Goal: Complete application form

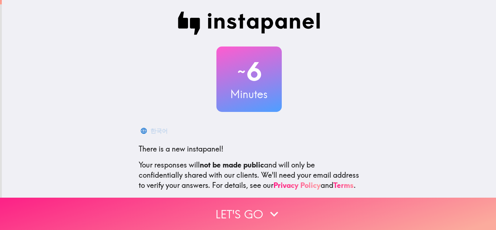
click at [245, 218] on button "Let's go" at bounding box center [248, 214] width 496 height 32
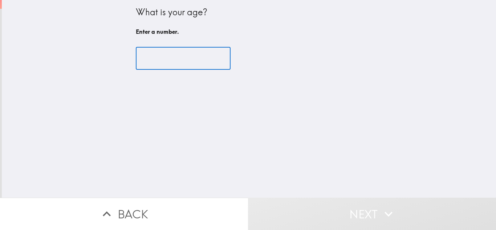
click at [163, 55] on input "number" at bounding box center [183, 58] width 95 height 23
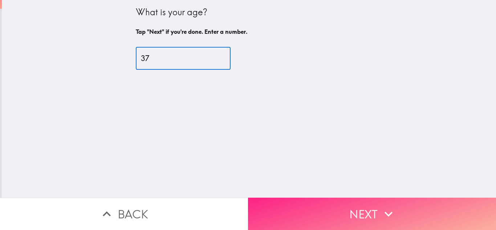
type input "37"
click at [291, 202] on button "Next" at bounding box center [372, 214] width 248 height 32
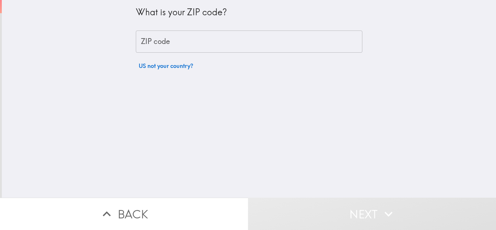
click at [189, 40] on input "ZIP code" at bounding box center [249, 42] width 227 height 23
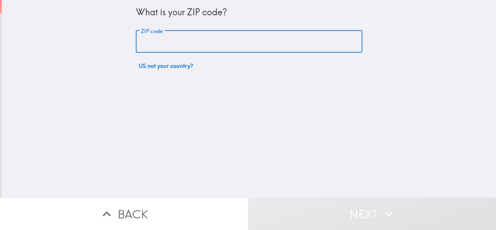
type input "37075"
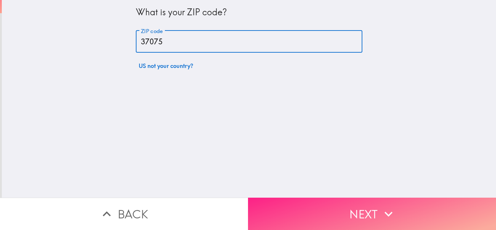
click at [306, 206] on button "Next" at bounding box center [372, 214] width 248 height 32
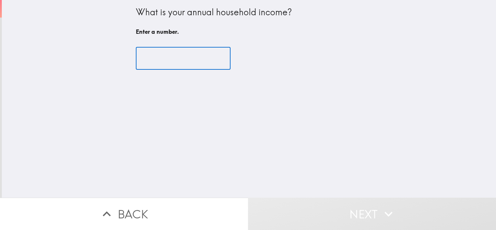
click at [165, 60] on input "number" at bounding box center [183, 58] width 95 height 23
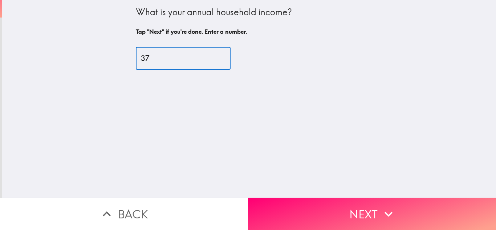
type input "3"
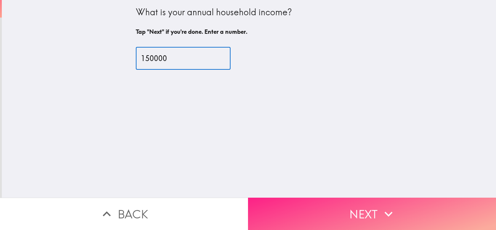
type input "150000"
click at [330, 206] on button "Next" at bounding box center [372, 214] width 248 height 32
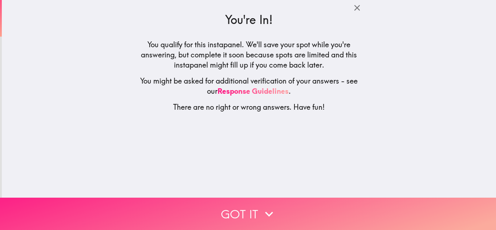
click at [307, 218] on button "Got it" at bounding box center [248, 214] width 496 height 32
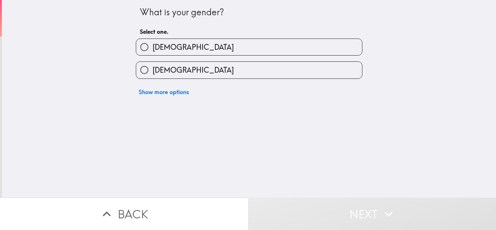
click at [209, 44] on label "[DEMOGRAPHIC_DATA]" at bounding box center [249, 47] width 226 height 16
click at [153, 44] on input "[DEMOGRAPHIC_DATA]" at bounding box center [144, 47] width 16 height 16
radio input "true"
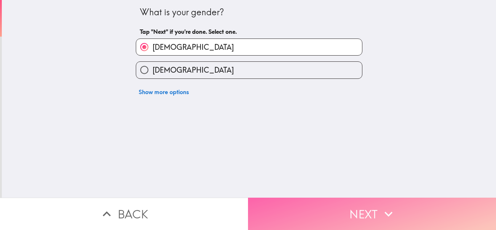
click at [316, 214] on button "Next" at bounding box center [372, 214] width 248 height 32
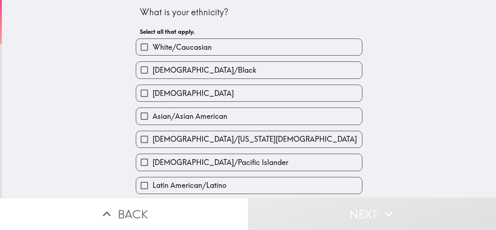
click at [230, 51] on label "White/Caucasian" at bounding box center [249, 47] width 226 height 16
click at [153, 51] on input "White/Caucasian" at bounding box center [144, 47] width 16 height 16
checkbox input "true"
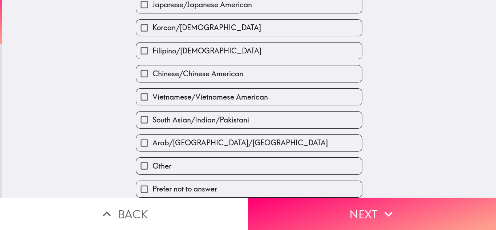
scroll to position [278, 0]
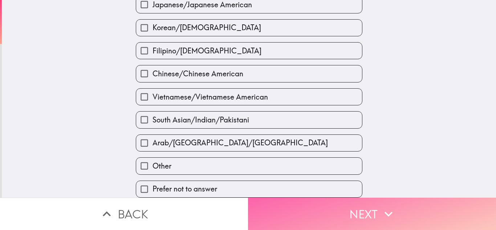
click at [350, 206] on button "Next" at bounding box center [372, 214] width 248 height 32
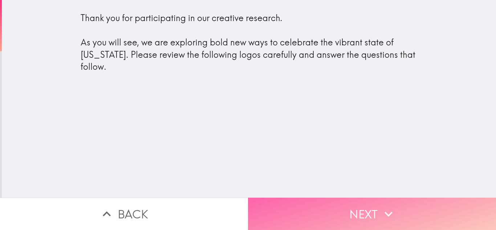
click at [356, 209] on button "Next" at bounding box center [372, 214] width 248 height 32
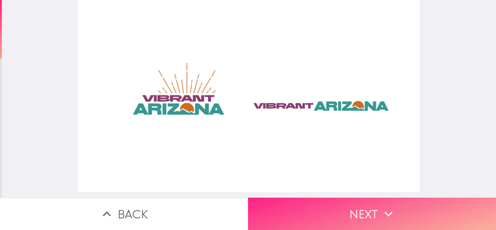
click at [366, 209] on button "Next" at bounding box center [372, 214] width 248 height 32
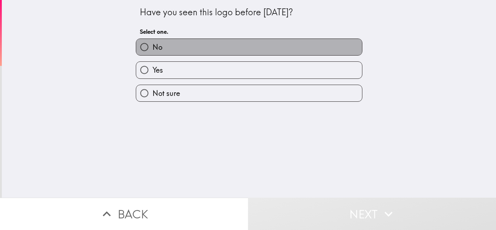
click at [192, 54] on label "No" at bounding box center [249, 47] width 226 height 16
click at [153, 54] on input "No" at bounding box center [144, 47] width 16 height 16
radio input "true"
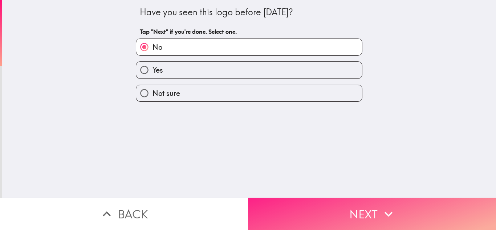
click at [356, 207] on button "Next" at bounding box center [372, 214] width 248 height 32
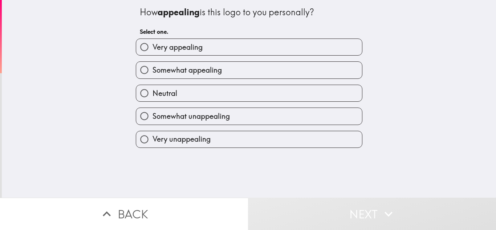
click at [228, 52] on label "Very appealing" at bounding box center [249, 47] width 226 height 16
click at [153, 52] on input "Very appealing" at bounding box center [144, 47] width 16 height 16
radio input "true"
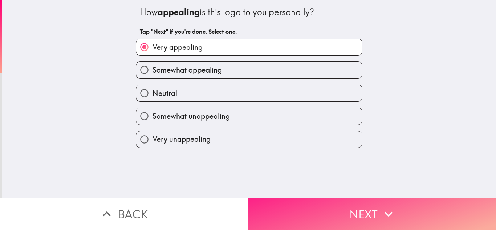
click at [305, 210] on button "Next" at bounding box center [372, 214] width 248 height 32
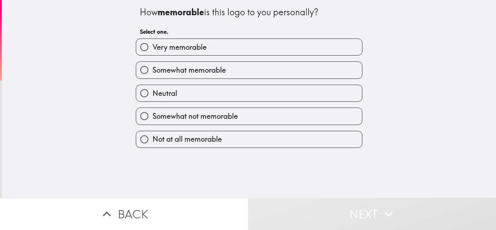
click at [220, 41] on label "Very memorable" at bounding box center [249, 47] width 226 height 16
click at [153, 41] on input "Very memorable" at bounding box center [144, 47] width 16 height 16
radio input "true"
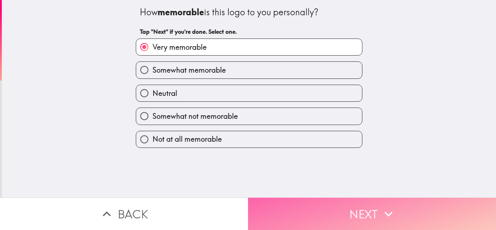
click at [313, 216] on button "Next" at bounding box center [372, 214] width 248 height 32
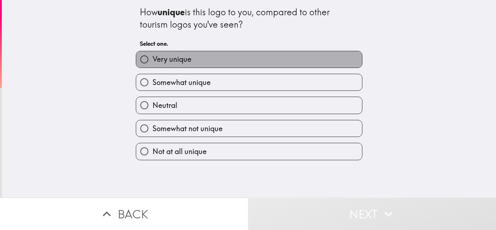
click at [209, 53] on label "Very unique" at bounding box center [249, 59] width 226 height 16
click at [153, 53] on input "Very unique" at bounding box center [144, 59] width 16 height 16
radio input "true"
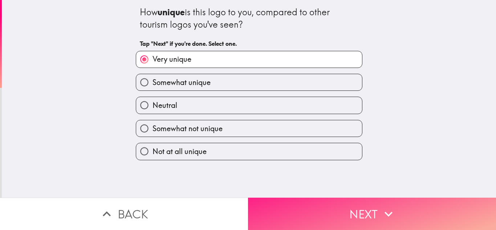
click at [326, 221] on button "Next" at bounding box center [372, 214] width 248 height 32
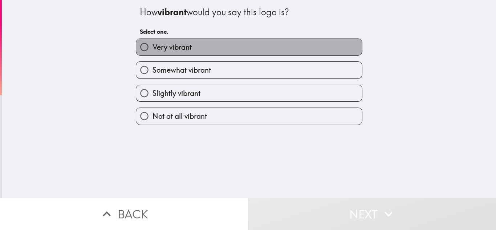
click at [219, 40] on label "Very vibrant" at bounding box center [249, 47] width 226 height 16
click at [153, 40] on input "Very vibrant" at bounding box center [144, 47] width 16 height 16
radio input "true"
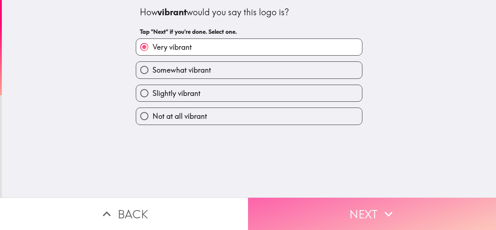
click at [318, 214] on button "Next" at bounding box center [372, 214] width 248 height 32
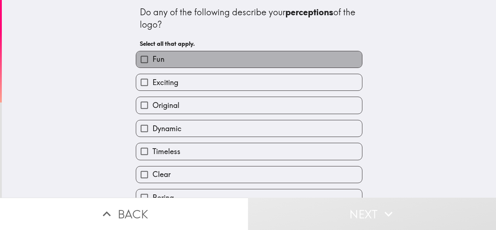
click at [173, 52] on label "Fun" at bounding box center [249, 59] width 226 height 16
click at [153, 52] on input "Fun" at bounding box center [144, 59] width 16 height 16
checkbox input "true"
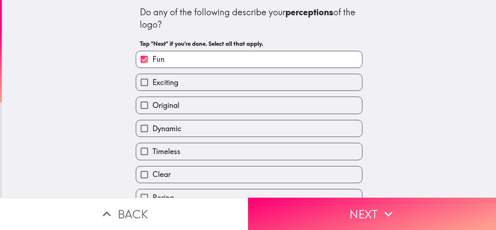
click at [206, 125] on label "Dynamic" at bounding box center [249, 128] width 226 height 16
click at [153, 125] on input "Dynamic" at bounding box center [144, 128] width 16 height 16
checkbox input "true"
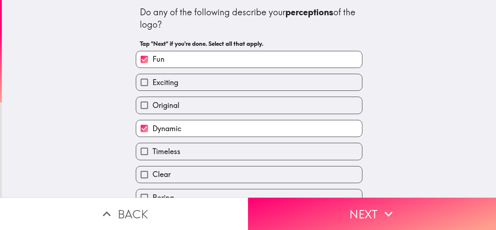
click at [234, 97] on div "Original" at bounding box center [249, 105] width 227 height 17
click at [242, 105] on label "Original" at bounding box center [249, 105] width 226 height 16
click at [153, 105] on input "Original" at bounding box center [144, 105] width 16 height 16
checkbox input "true"
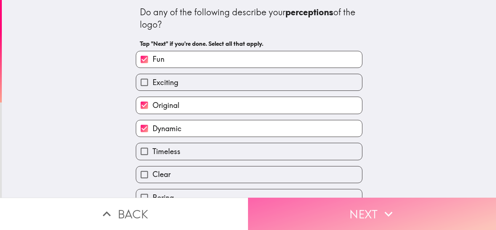
click at [322, 202] on button "Next" at bounding box center [372, 214] width 248 height 32
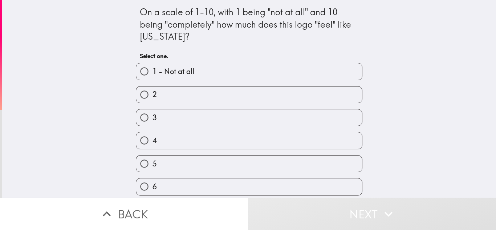
scroll to position [95, 0]
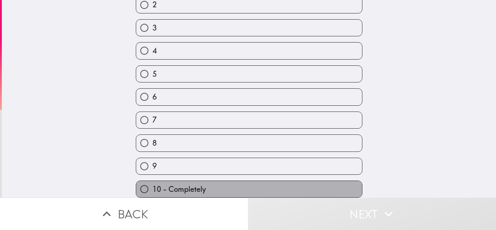
click at [242, 190] on label "10 - Completely" at bounding box center [249, 189] width 226 height 16
click at [153, 190] on input "10 - Completely" at bounding box center [144, 189] width 16 height 16
radio input "true"
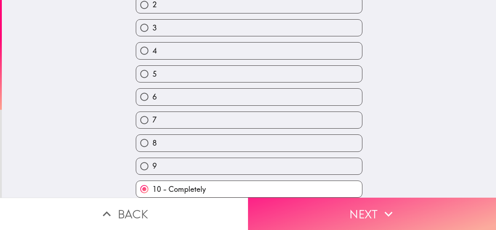
click at [336, 220] on button "Next" at bounding box center [372, 214] width 248 height 32
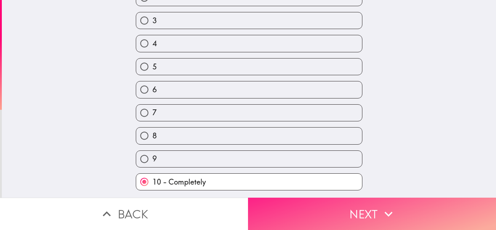
scroll to position [1, 0]
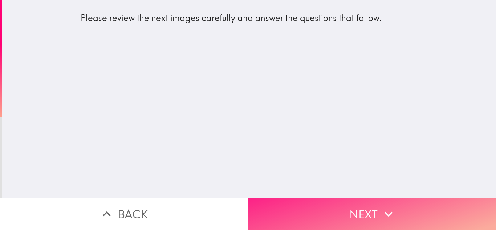
click at [333, 207] on button "Next" at bounding box center [372, 214] width 248 height 32
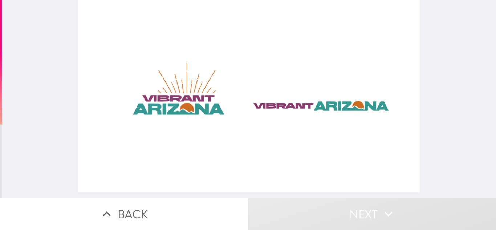
click at [302, 122] on div at bounding box center [249, 96] width 342 height 192
click at [286, 91] on div at bounding box center [249, 96] width 342 height 192
click at [186, 105] on div at bounding box center [249, 96] width 342 height 192
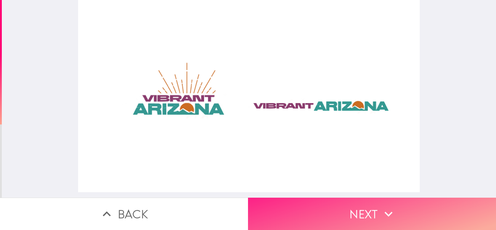
click at [346, 212] on button "Next" at bounding box center [372, 214] width 248 height 32
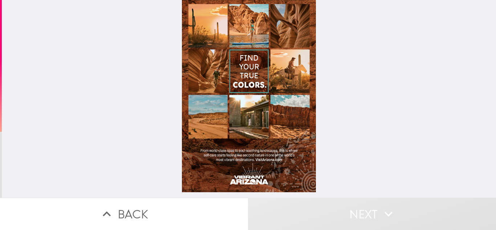
scroll to position [0, 3]
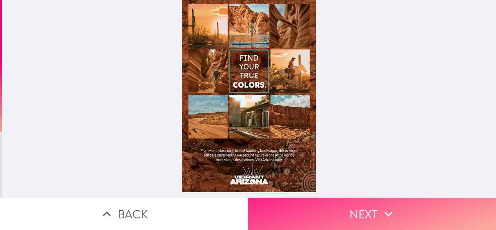
click at [295, 215] on button "Next" at bounding box center [372, 214] width 248 height 32
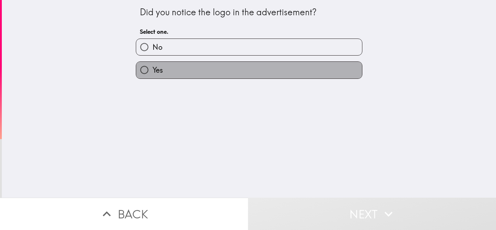
click at [216, 69] on label "Yes" at bounding box center [249, 70] width 226 height 16
click at [153, 69] on input "Yes" at bounding box center [144, 70] width 16 height 16
radio input "true"
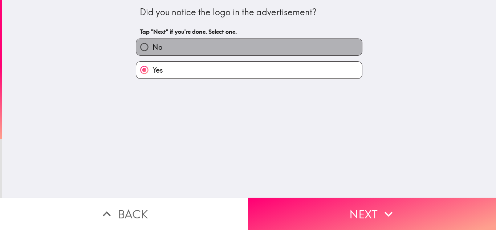
click at [214, 46] on label "No" at bounding box center [249, 47] width 226 height 16
click at [153, 46] on input "No" at bounding box center [144, 47] width 16 height 16
radio input "true"
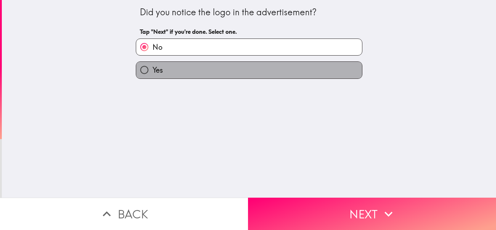
click at [211, 63] on label "Yes" at bounding box center [249, 70] width 226 height 16
click at [153, 63] on input "Yes" at bounding box center [144, 70] width 16 height 16
radio input "true"
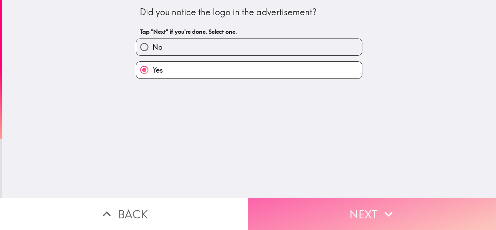
click at [273, 207] on button "Next" at bounding box center [372, 214] width 248 height 32
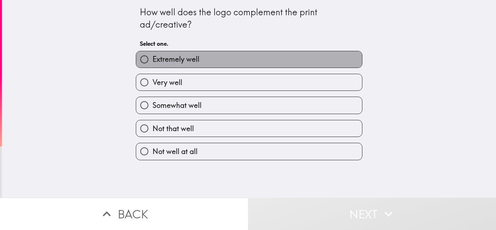
click at [224, 62] on label "Extremely well" at bounding box center [249, 59] width 226 height 16
click at [153, 62] on input "Extremely well" at bounding box center [144, 59] width 16 height 16
radio input "true"
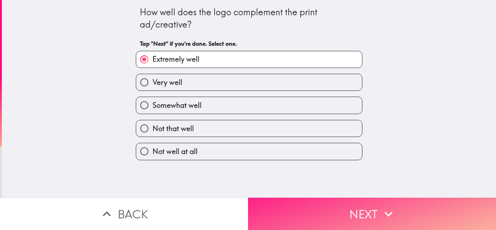
click at [270, 206] on button "Next" at bounding box center [372, 214] width 248 height 32
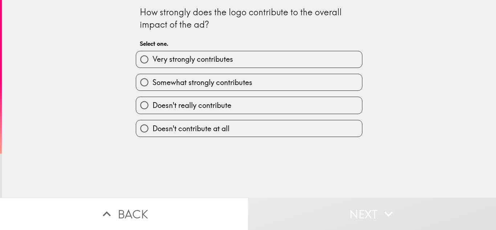
click at [199, 63] on span "Very strongly contributes" at bounding box center [193, 59] width 81 height 10
click at [153, 63] on input "Very strongly contributes" at bounding box center [144, 59] width 16 height 16
radio input "true"
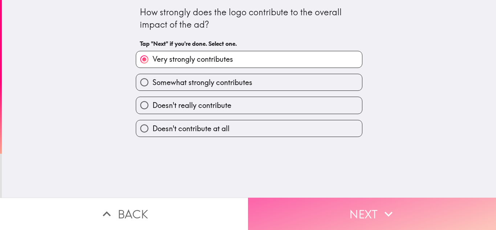
click at [329, 200] on button "Next" at bounding box center [372, 214] width 248 height 32
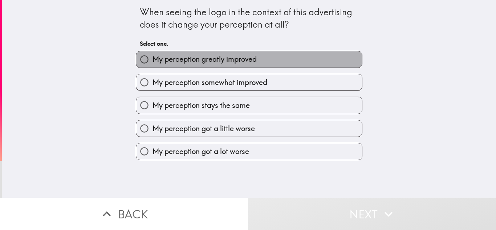
click at [214, 57] on span "My perception greatly improved" at bounding box center [205, 59] width 104 height 10
click at [153, 57] on input "My perception greatly improved" at bounding box center [144, 59] width 16 height 16
radio input "true"
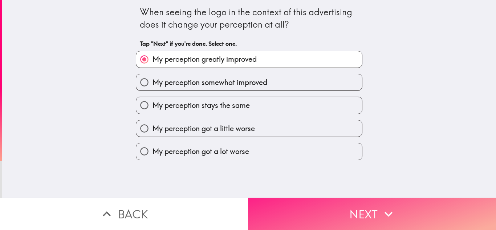
click at [309, 217] on button "Next" at bounding box center [372, 214] width 248 height 32
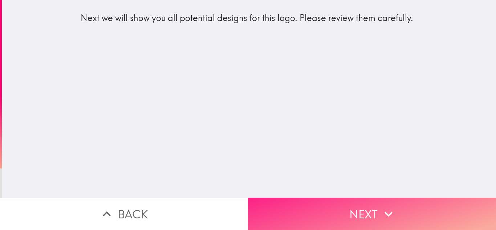
click at [293, 214] on button "Next" at bounding box center [372, 214] width 248 height 32
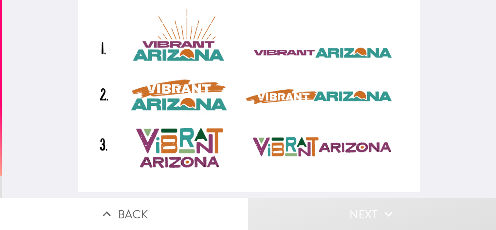
click at [180, 58] on div at bounding box center [249, 96] width 342 height 192
click at [147, 53] on div at bounding box center [249, 96] width 342 height 192
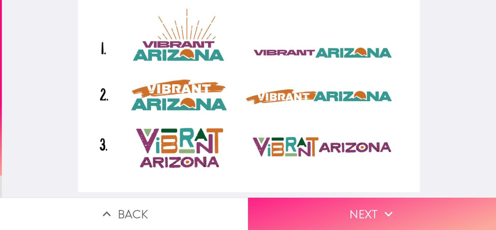
click at [269, 205] on button "Next" at bounding box center [372, 214] width 248 height 32
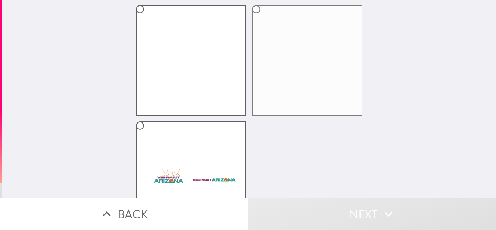
scroll to position [97, 0]
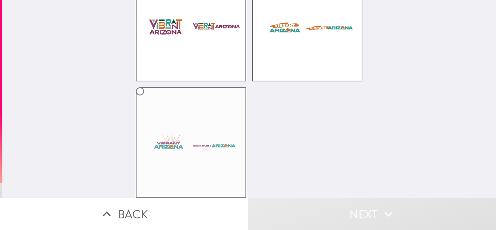
click at [198, 117] on label at bounding box center [191, 142] width 110 height 110
click at [148, 100] on input "radio" at bounding box center [140, 91] width 16 height 16
radio input "true"
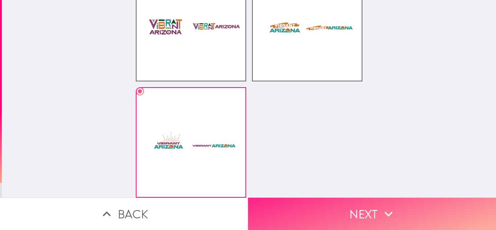
click at [323, 201] on button "Next" at bounding box center [372, 214] width 248 height 32
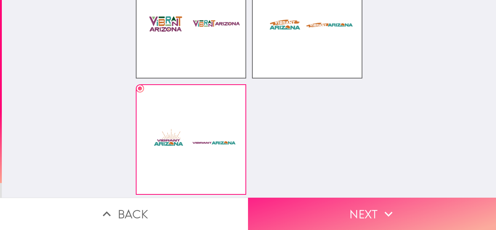
scroll to position [0, 0]
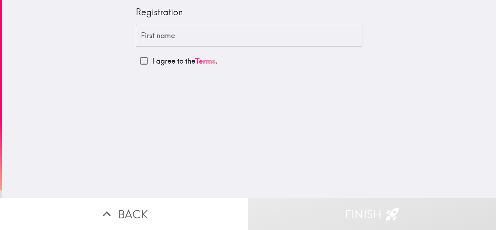
click at [194, 37] on input "First name" at bounding box center [249, 36] width 227 height 23
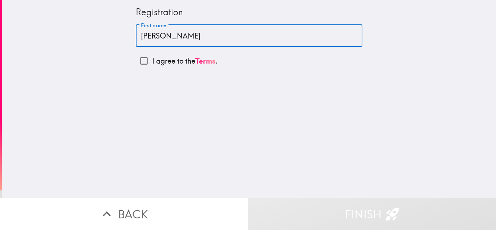
type input "[PERSON_NAME]"
click at [155, 62] on p "I agree to the Terms ." at bounding box center [185, 61] width 66 height 10
click at [152, 62] on input "I agree to the Terms ." at bounding box center [144, 61] width 16 height 16
checkbox input "true"
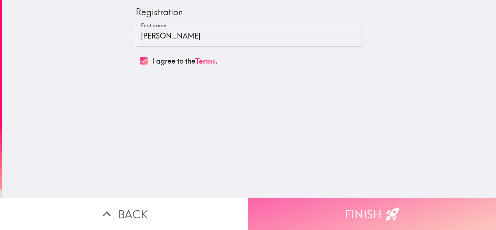
click at [313, 200] on button "Finish" at bounding box center [372, 214] width 248 height 32
